Goal: Task Accomplishment & Management: Manage account settings

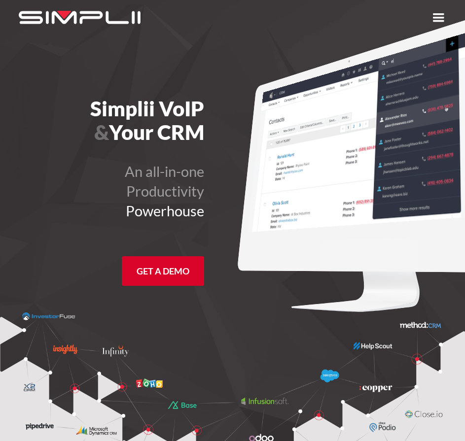
click at [435, 17] on div "menu" at bounding box center [439, 18] width 18 height 18
click at [437, 12] on div "menu" at bounding box center [439, 18] width 18 height 18
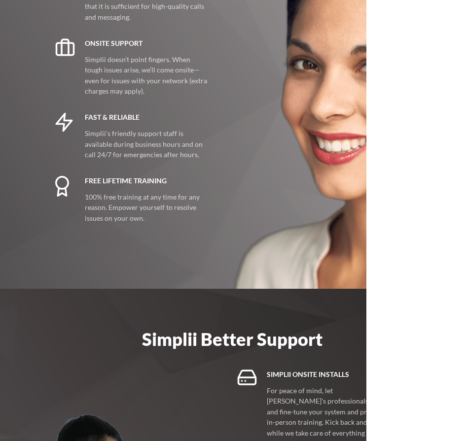
scroll to position [2130, 0]
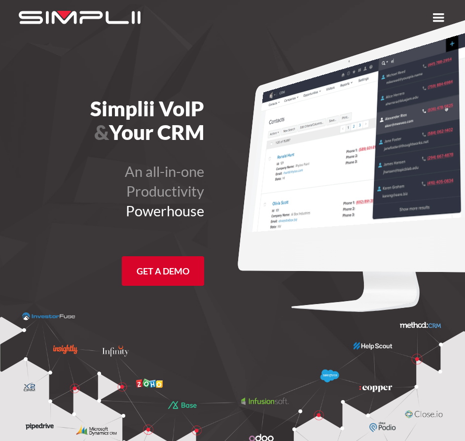
click at [434, 18] on div "menu" at bounding box center [439, 18] width 18 height 18
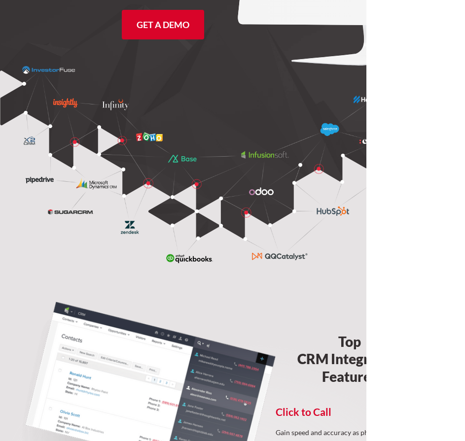
scroll to position [99, 0]
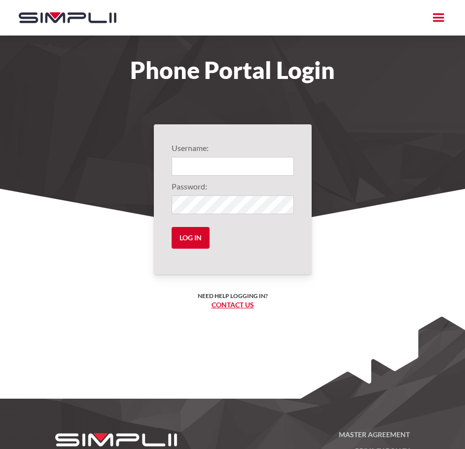
type input "1002@veritaswealthmanagement"
click at [171, 231] on div "Username: 1002@veritaswealthmanagement Password: Log in Need help logging in? ‍…" at bounding box center [233, 199] width 158 height 150
click at [204, 233] on input "Log in" at bounding box center [191, 238] width 38 height 22
type input "1002@veritaswealthmanagement"
click at [185, 235] on input "Log in" at bounding box center [191, 238] width 38 height 22
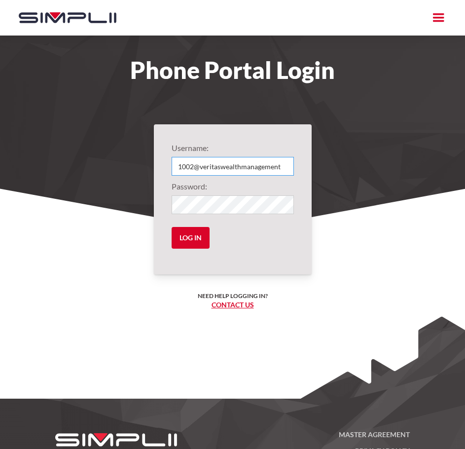
click at [282, 164] on input "1002@veritaswealthmanagement" at bounding box center [233, 166] width 122 height 19
click at [101, 201] on section "Username: 1002@veritaswealthmanagement Password: Log in Need help logging in? ‍…" at bounding box center [232, 294] width 465 height 256
click at [190, 235] on input "Log in" at bounding box center [191, 238] width 38 height 22
click at [186, 239] on input "Log in" at bounding box center [191, 238] width 38 height 22
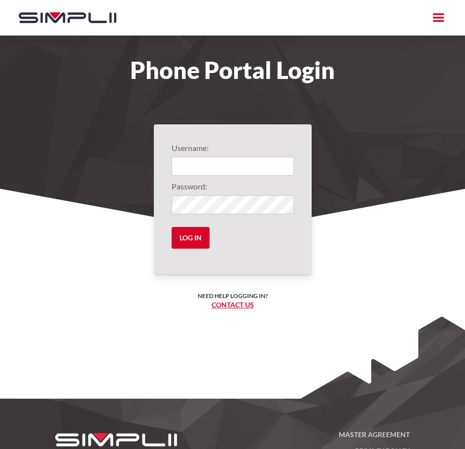
type input "1002@veritaswealthmanagement"
click at [287, 167] on input "1002@veritaswealthmanagement" at bounding box center [233, 166] width 122 height 19
click at [179, 235] on input "Log in" at bounding box center [191, 238] width 38 height 22
click at [199, 237] on input "Log in" at bounding box center [191, 238] width 38 height 22
click at [178, 241] on input "Log in" at bounding box center [191, 238] width 38 height 22
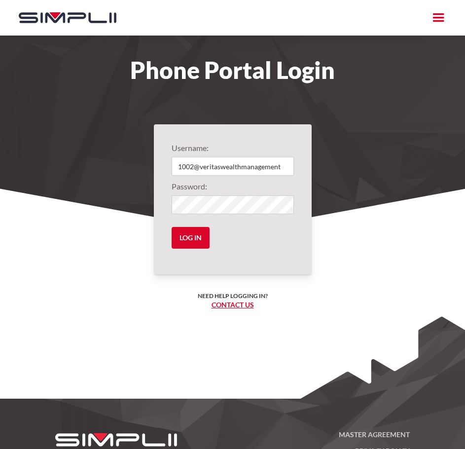
click at [177, 239] on input "Log in" at bounding box center [191, 238] width 38 height 22
click at [180, 236] on input "Log in" at bounding box center [191, 238] width 38 height 22
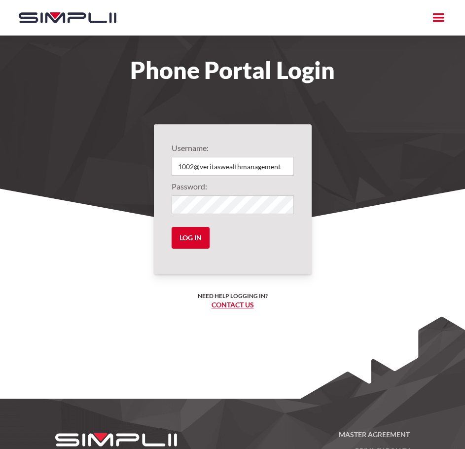
click at [182, 236] on input "Log in" at bounding box center [191, 238] width 38 height 22
click at [267, 161] on input "1002@veritaswealthmanagement" at bounding box center [233, 166] width 122 height 19
click at [281, 166] on input "1002@veritaswealthmanagement" at bounding box center [233, 166] width 122 height 19
type input "1002@veritaswealthmanagement"
click at [185, 233] on input "Log in" at bounding box center [191, 238] width 38 height 22
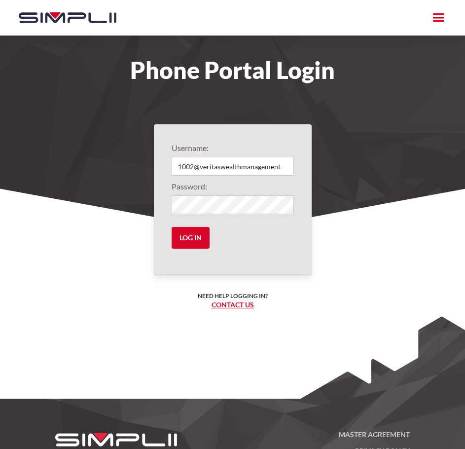
click at [185, 233] on input "Log in" at bounding box center [191, 238] width 38 height 22
click at [195, 233] on input "Log in" at bounding box center [191, 238] width 38 height 22
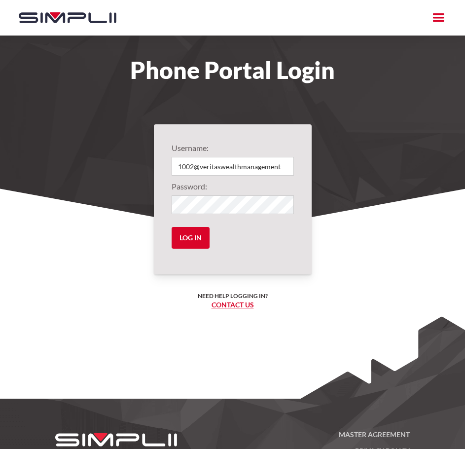
click at [195, 233] on input "Log in" at bounding box center [191, 238] width 38 height 22
click at [194, 233] on input "Log in" at bounding box center [191, 238] width 38 height 22
click at [194, 234] on input "Log in" at bounding box center [191, 238] width 38 height 22
click at [196, 239] on input "Log in" at bounding box center [191, 238] width 38 height 22
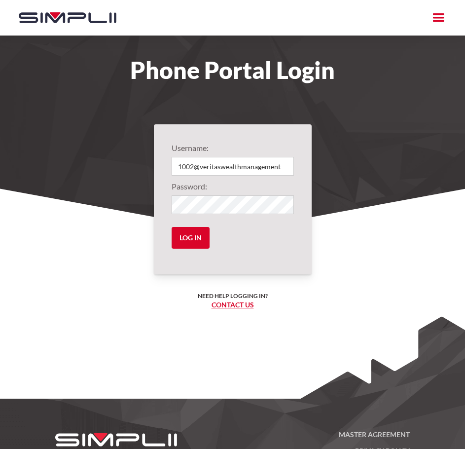
click at [195, 238] on input "Log in" at bounding box center [191, 238] width 38 height 22
click at [196, 234] on input "Log in" at bounding box center [191, 238] width 38 height 22
click at [196, 233] on input "Log in" at bounding box center [191, 238] width 38 height 22
type input "1002@veritaswealthmanagement"
click at [191, 235] on input "Log in" at bounding box center [191, 238] width 38 height 22
